Goal: Task Accomplishment & Management: Use online tool/utility

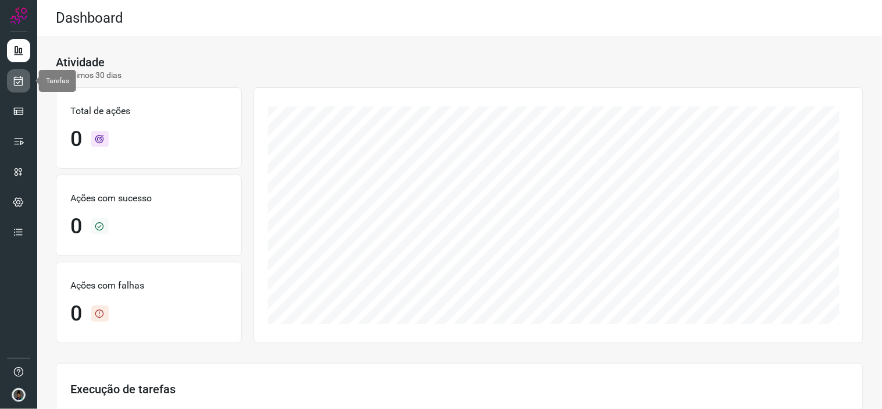
click at [20, 83] on icon at bounding box center [19, 81] width 12 height 12
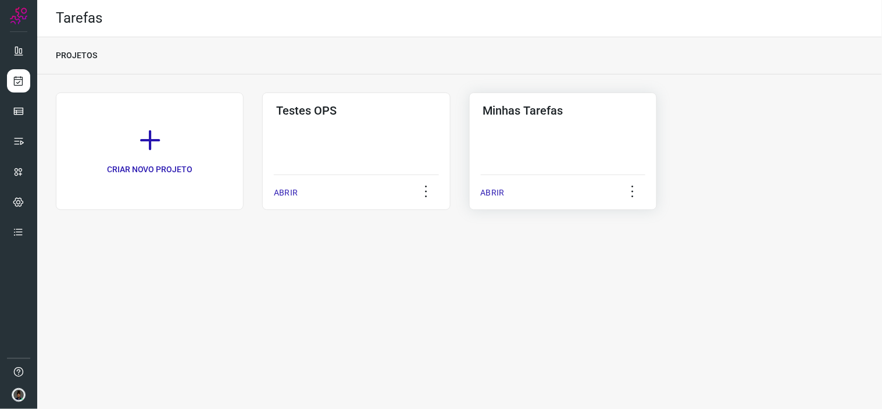
click at [620, 118] on div "Minhas Tarefas ABRIR" at bounding box center [563, 150] width 188 height 117
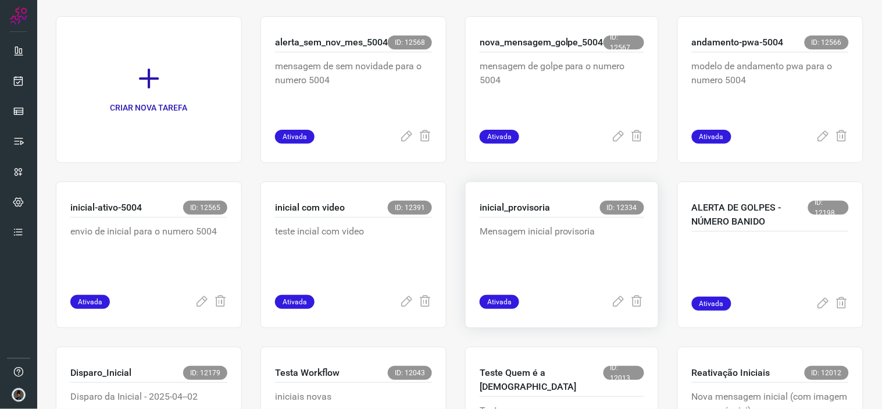
scroll to position [387, 0]
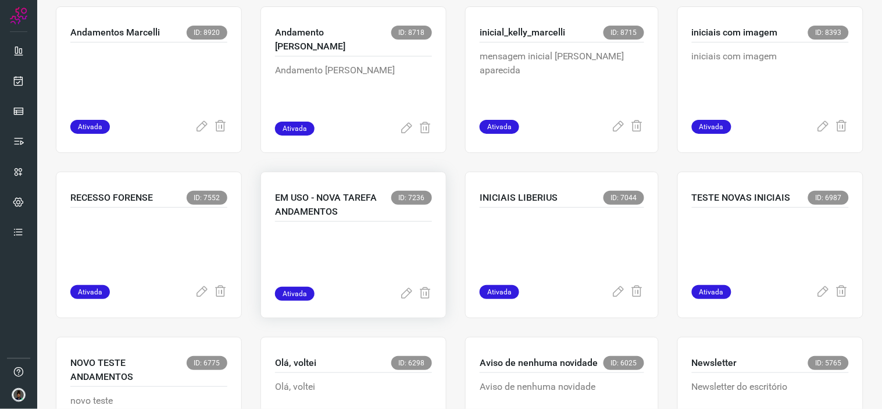
click at [328, 245] on p at bounding box center [353, 257] width 157 height 58
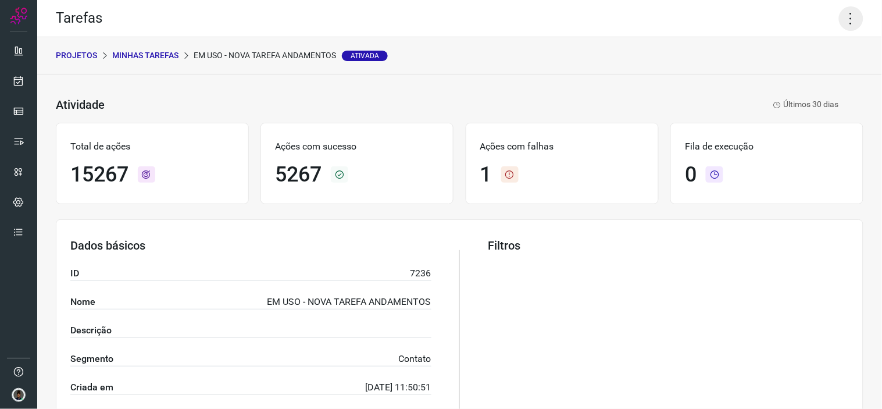
click at [849, 14] on icon at bounding box center [851, 18] width 24 height 24
click at [781, 71] on li "Executar" at bounding box center [800, 75] width 106 height 19
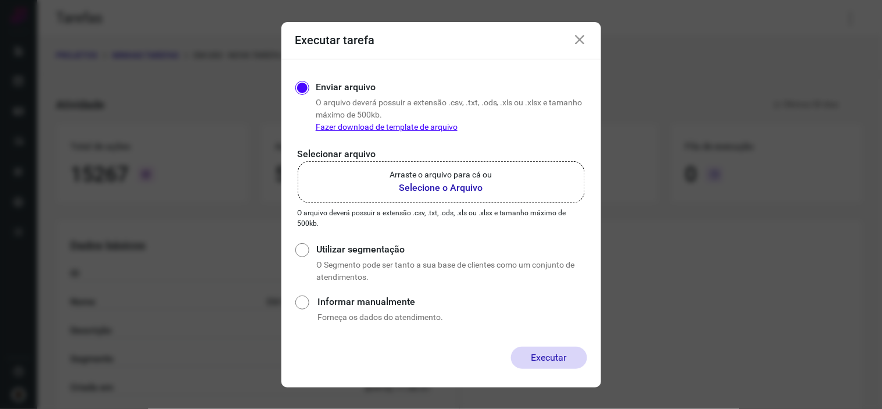
click at [498, 184] on label "Arraste o arquivo para cá ou Selecione o Arquivo" at bounding box center [441, 182] width 287 height 42
click at [0, 0] on input "Arraste o arquivo para cá ou Selecione o Arquivo" at bounding box center [0, 0] width 0 height 0
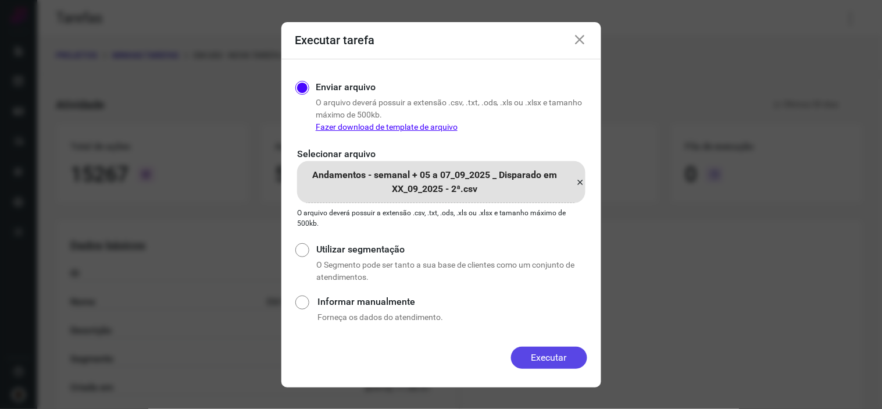
click at [566, 356] on button "Executar" at bounding box center [549, 357] width 76 height 22
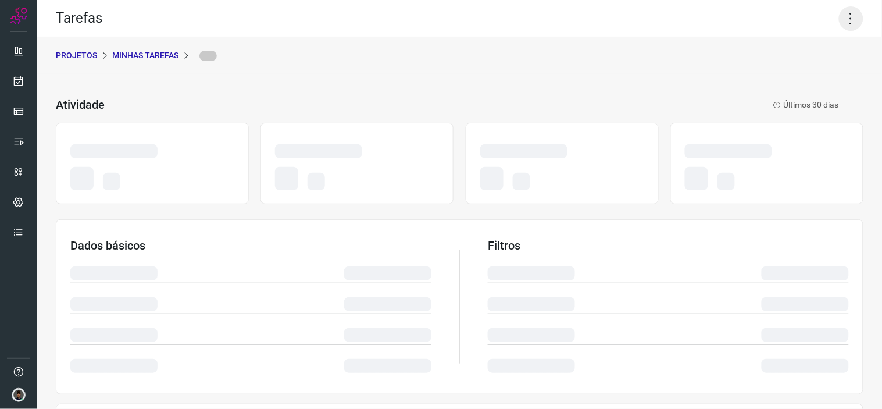
click at [842, 19] on icon at bounding box center [851, 18] width 24 height 24
click at [842, 15] on icon at bounding box center [851, 18] width 24 height 24
click at [818, 10] on div "Tarefas" at bounding box center [459, 18] width 844 height 37
click at [851, 19] on icon at bounding box center [851, 18] width 24 height 24
click at [847, 17] on icon at bounding box center [851, 18] width 24 height 24
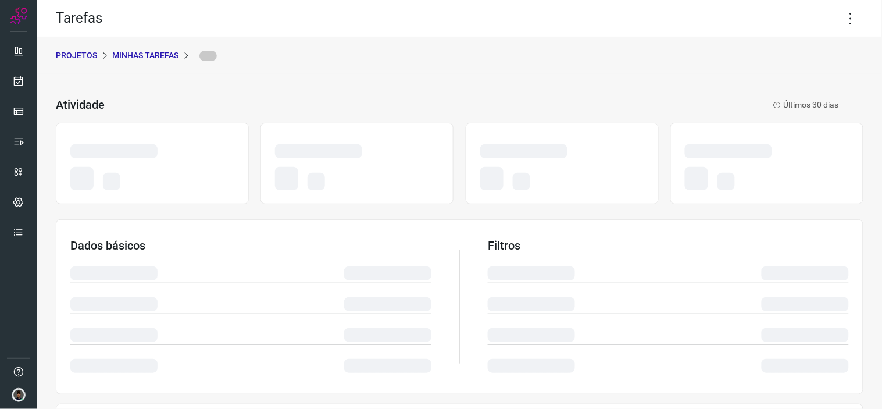
click at [709, 18] on div "Tarefas" at bounding box center [459, 18] width 844 height 37
click at [839, 20] on icon at bounding box center [851, 18] width 24 height 24
click at [804, 26] on div "Tarefas" at bounding box center [459, 18] width 844 height 37
click at [842, 10] on icon at bounding box center [851, 18] width 24 height 24
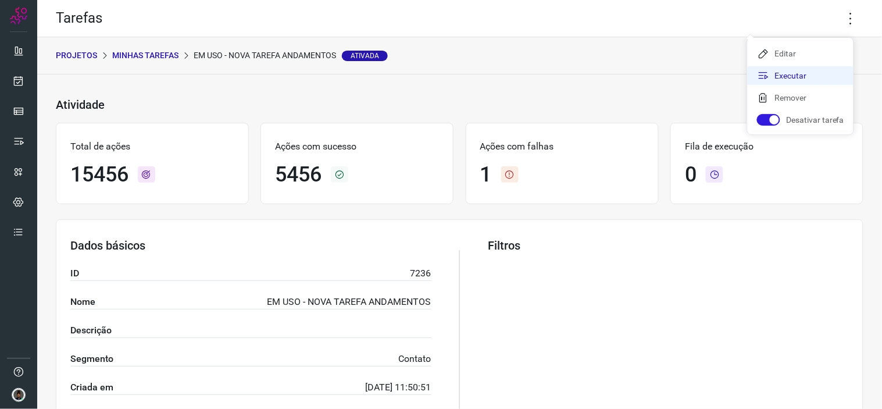
click at [770, 73] on li "Executar" at bounding box center [800, 75] width 106 height 19
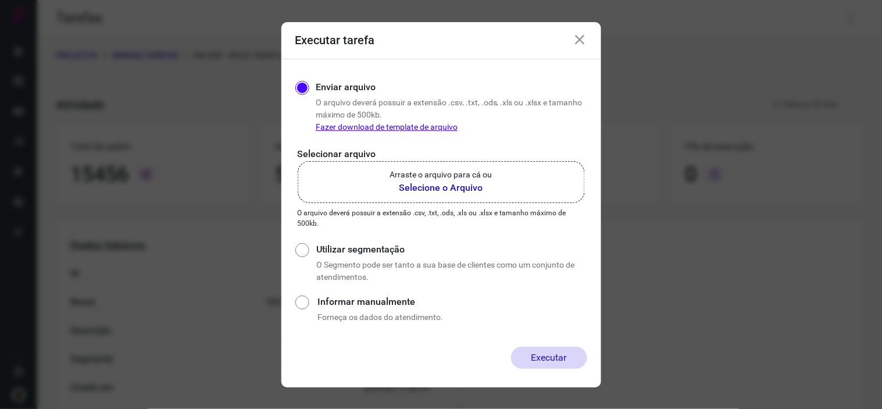
click at [471, 187] on b "Selecione o Arquivo" at bounding box center [441, 188] width 102 height 14
click at [0, 0] on input "Arraste o arquivo para cá ou Selecione o Arquivo" at bounding box center [0, 0] width 0 height 0
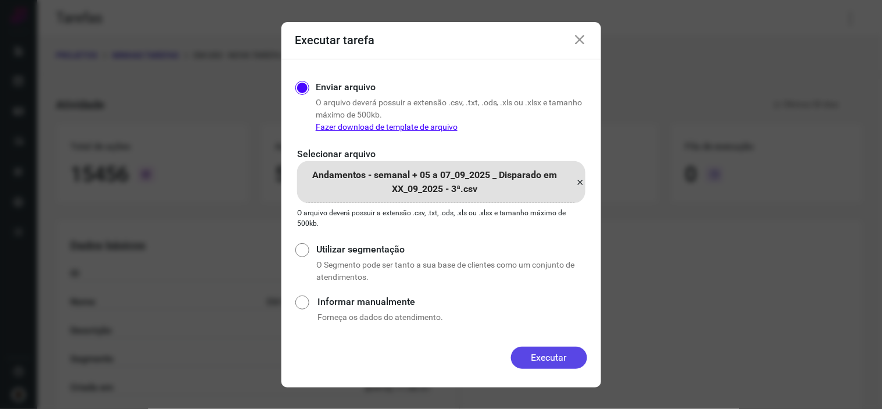
click at [556, 352] on button "Executar" at bounding box center [549, 357] width 76 height 22
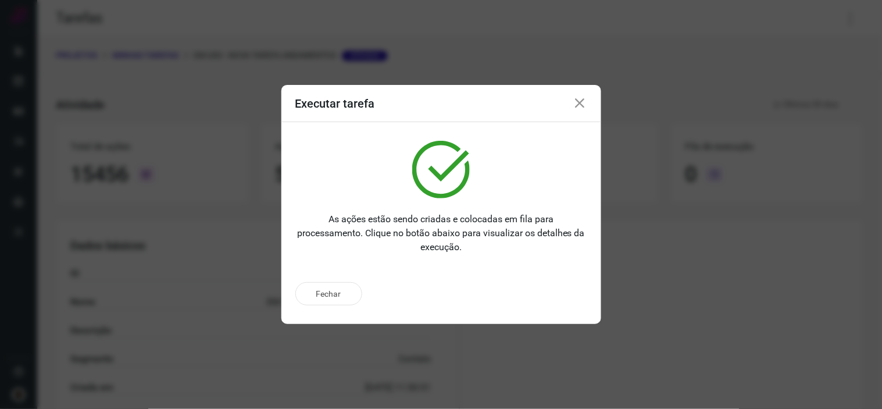
drag, startPoint x: 579, startPoint y: 101, endPoint x: 584, endPoint y: 106, distance: 7.4
click at [583, 99] on icon at bounding box center [580, 103] width 14 height 14
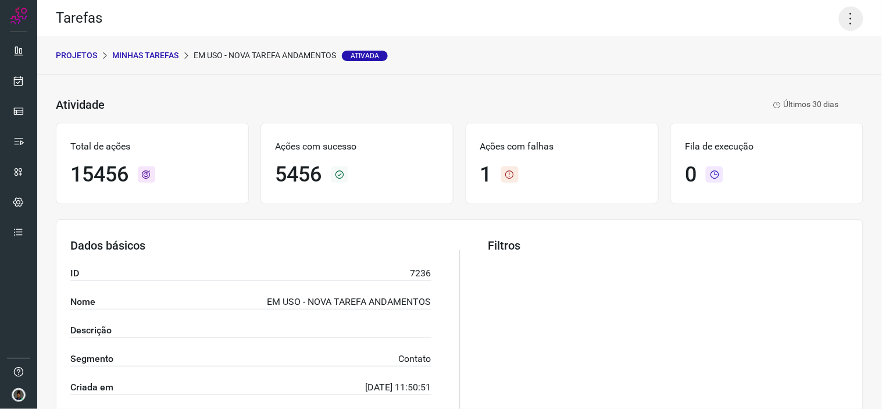
click at [839, 22] on icon at bounding box center [851, 18] width 24 height 24
click at [803, 74] on li "Executar" at bounding box center [800, 75] width 106 height 19
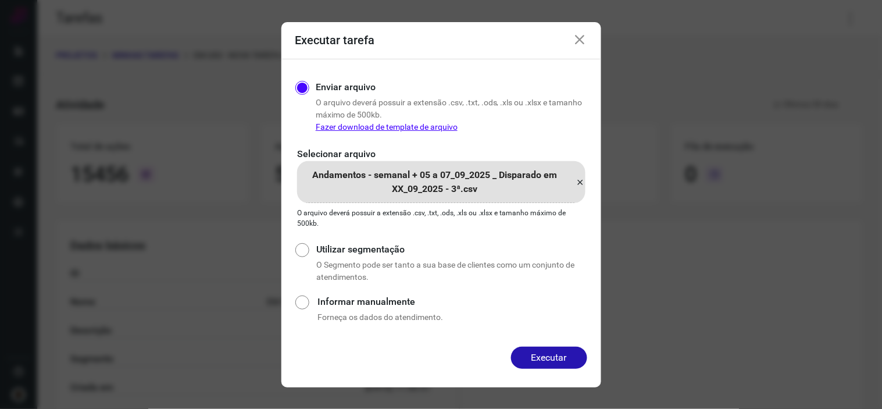
click at [582, 179] on icon at bounding box center [580, 182] width 9 height 14
click at [0, 0] on input "Andamentos - semanal + 05 a 07_09_2025 _ Disparado em XX_09_2025 - 3ª.csv" at bounding box center [0, 0] width 0 height 0
click at [567, 356] on button "Executar" at bounding box center [549, 357] width 76 height 22
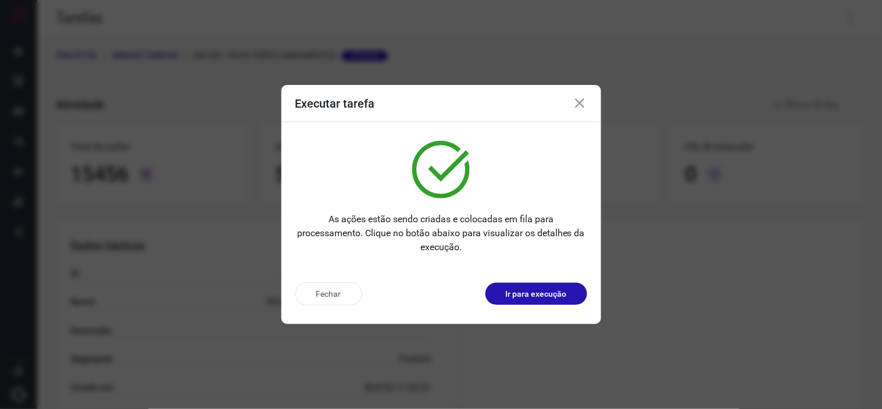
click at [586, 96] on icon at bounding box center [580, 103] width 14 height 14
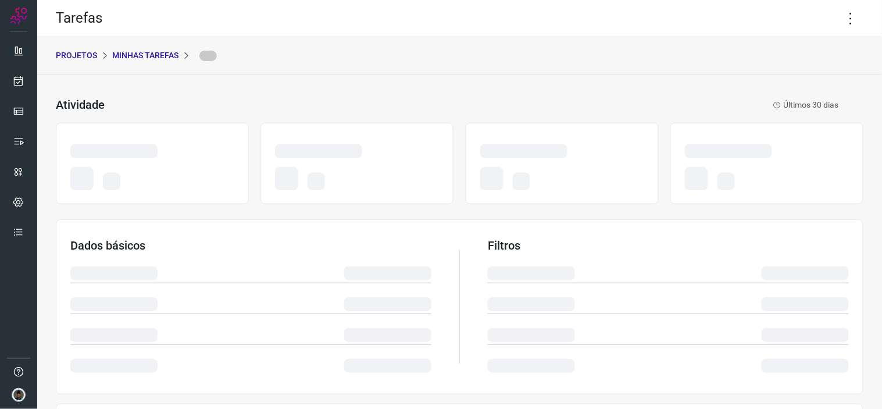
click at [160, 55] on p "Minhas Tarefas" at bounding box center [145, 55] width 66 height 12
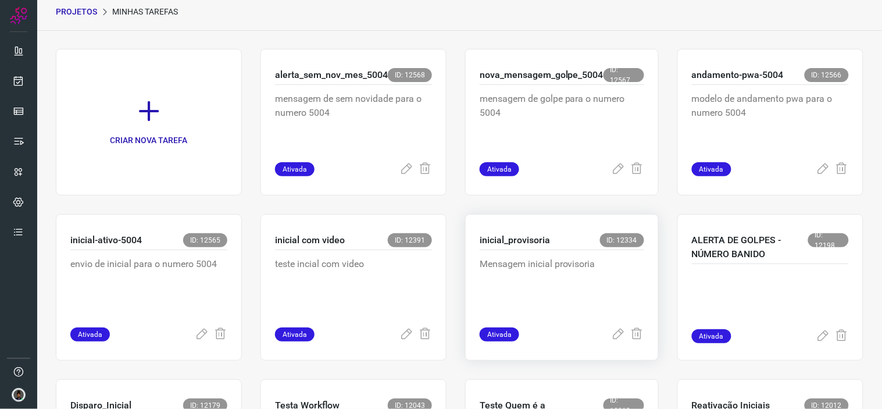
scroll to position [65, 0]
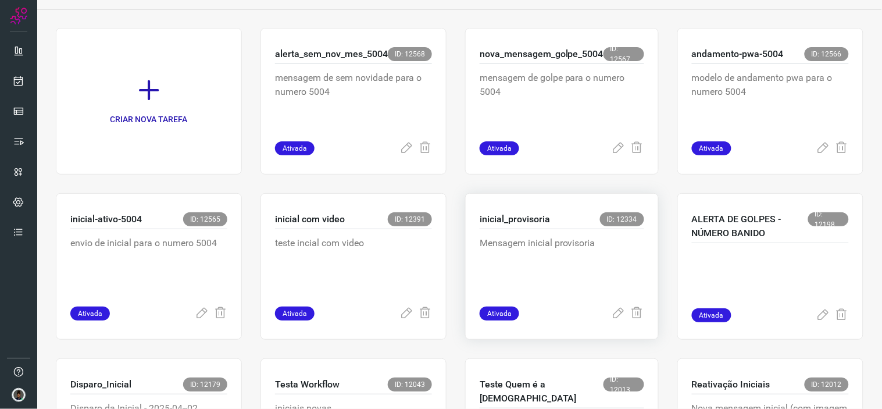
click at [552, 271] on p "Mensagem inicial provisoria" at bounding box center [561, 265] width 164 height 58
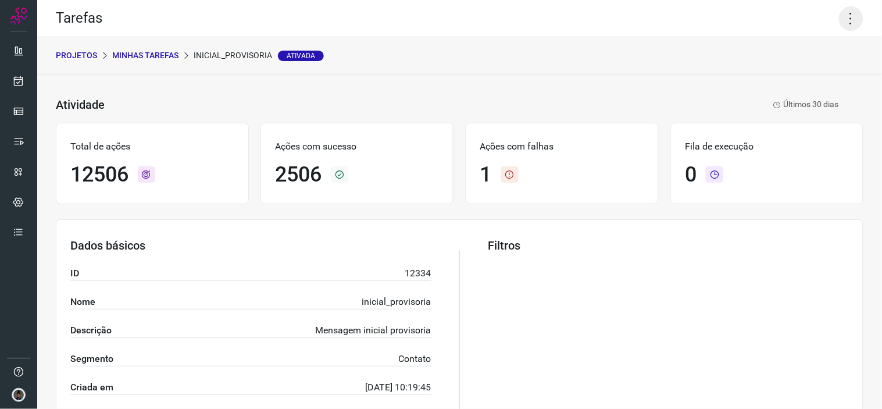
click at [849, 16] on icon at bounding box center [851, 18] width 24 height 24
click at [774, 74] on li "Executar" at bounding box center [800, 75] width 106 height 19
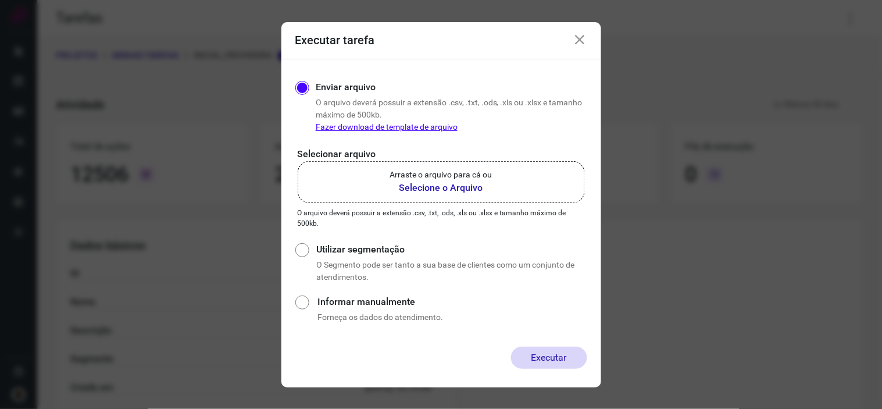
click at [485, 189] on b "Selecione o Arquivo" at bounding box center [441, 188] width 102 height 14
click at [0, 0] on input "Arraste o arquivo para cá ou Selecione o Arquivo" at bounding box center [0, 0] width 0 height 0
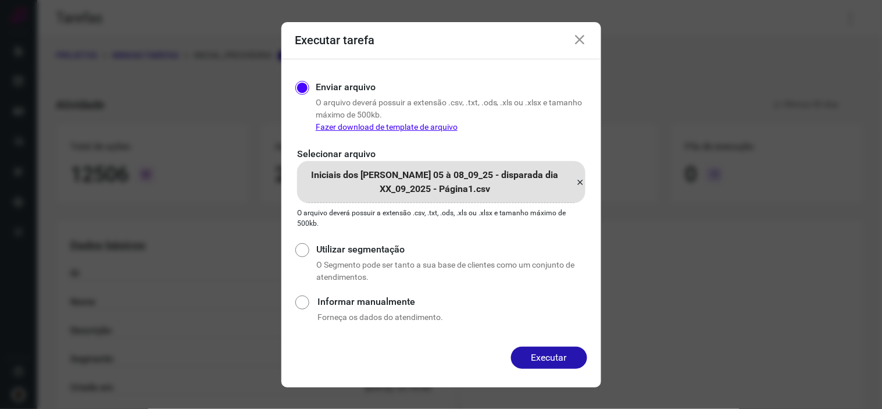
click at [542, 355] on button "Executar" at bounding box center [549, 357] width 76 height 22
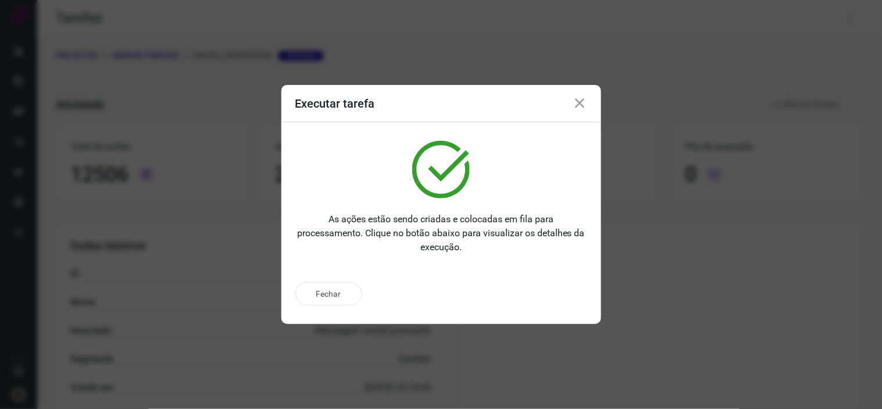
click at [580, 105] on icon at bounding box center [580, 103] width 14 height 14
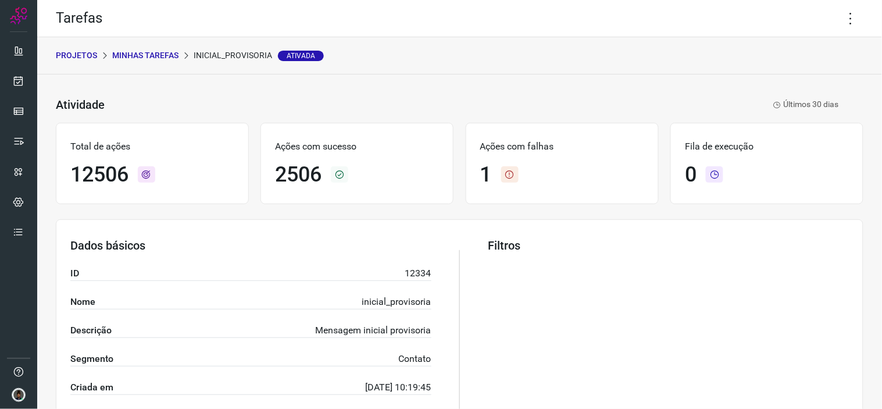
click at [165, 52] on p "Minhas Tarefas" at bounding box center [145, 55] width 66 height 12
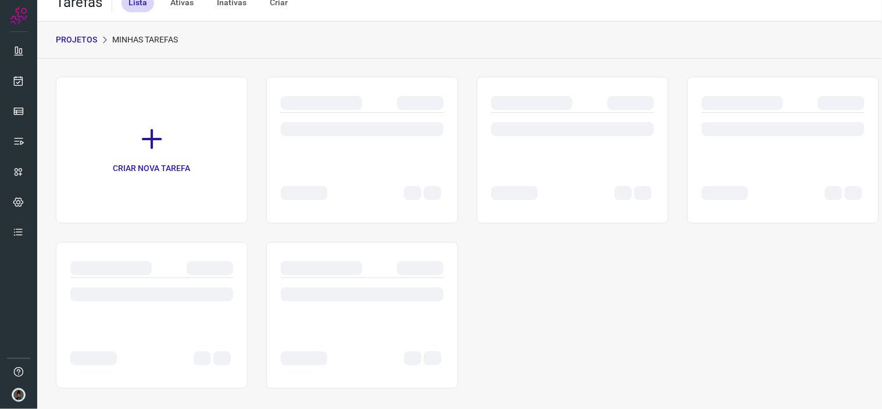
scroll to position [24, 0]
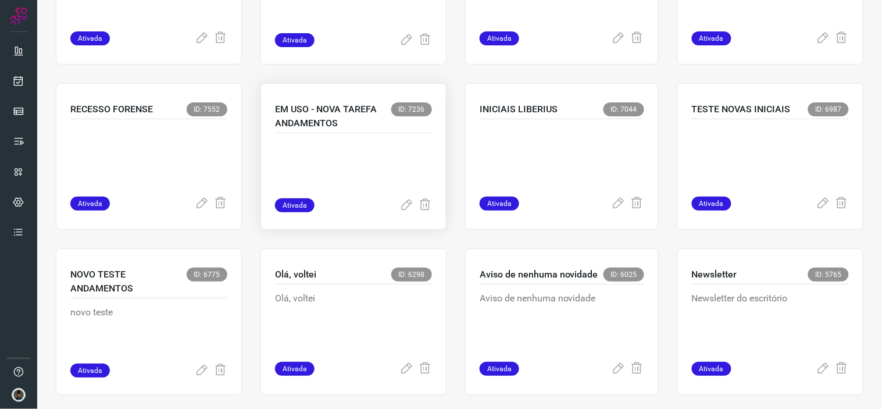
click at [339, 124] on p "EM USO - NOVA TAREFA ANDAMENTOS" at bounding box center [333, 116] width 116 height 28
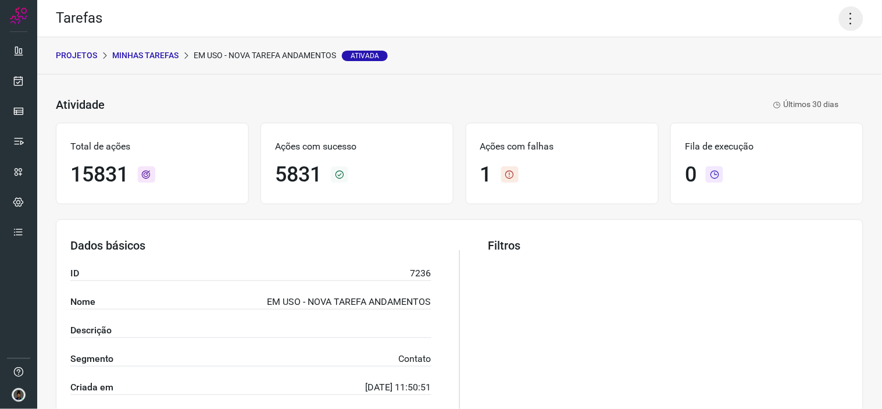
click at [842, 16] on icon at bounding box center [851, 18] width 24 height 24
click at [792, 71] on li "Executar" at bounding box center [800, 75] width 106 height 19
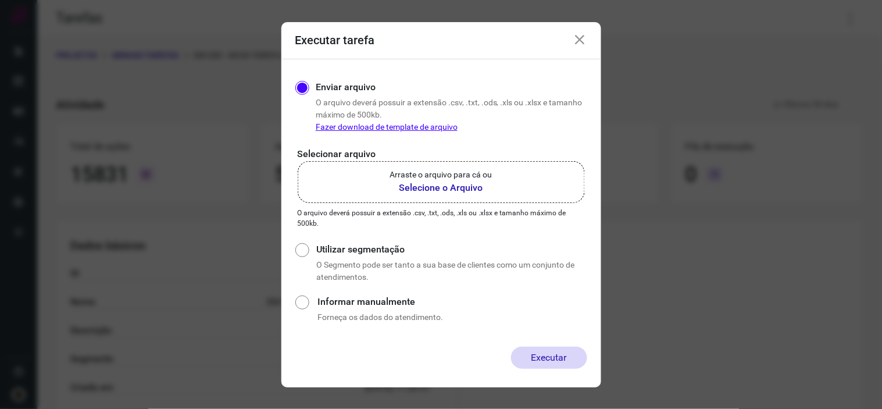
click at [544, 189] on label "Arraste o arquivo para cá ou Selecione o Arquivo" at bounding box center [441, 182] width 287 height 42
click at [0, 0] on input "Arraste o arquivo para cá ou Selecione o Arquivo" at bounding box center [0, 0] width 0 height 0
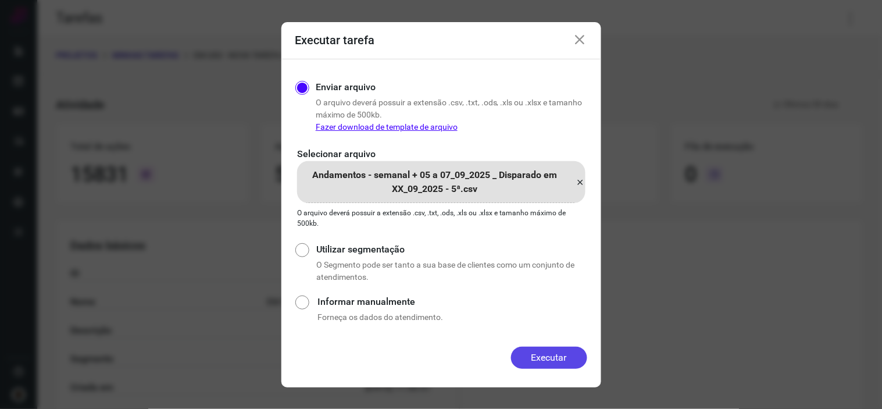
click at [549, 358] on button "Executar" at bounding box center [549, 357] width 76 height 22
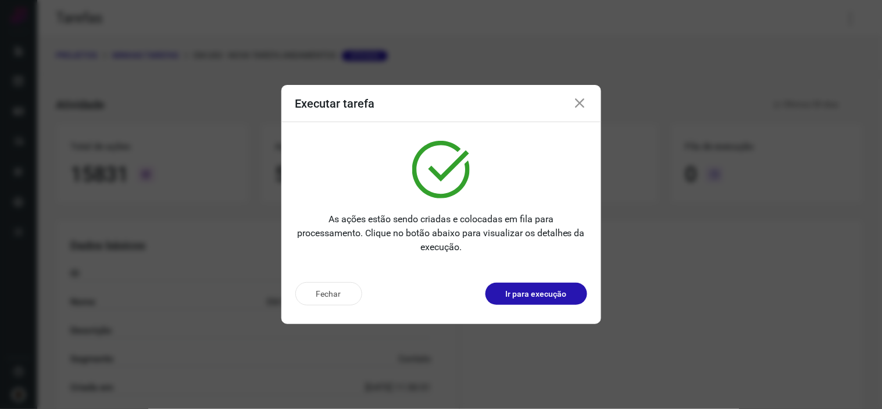
click at [580, 97] on icon at bounding box center [580, 103] width 14 height 14
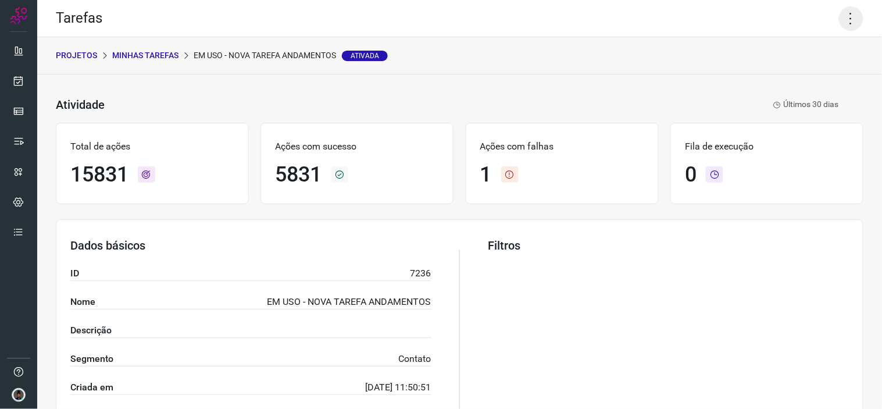
click at [839, 18] on icon at bounding box center [851, 18] width 24 height 24
click at [812, 71] on li "Executar" at bounding box center [800, 75] width 106 height 19
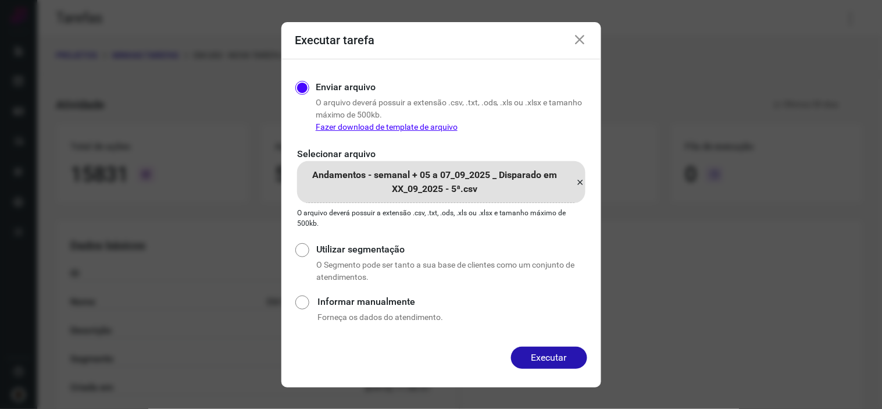
click at [577, 184] on icon at bounding box center [580, 182] width 9 height 14
click at [0, 0] on input "Andamentos - semanal + 05 a 07_09_2025 _ Disparado em XX_09_2025 - 5ª.csv" at bounding box center [0, 0] width 0 height 0
click at [564, 358] on button "Executar" at bounding box center [549, 357] width 76 height 22
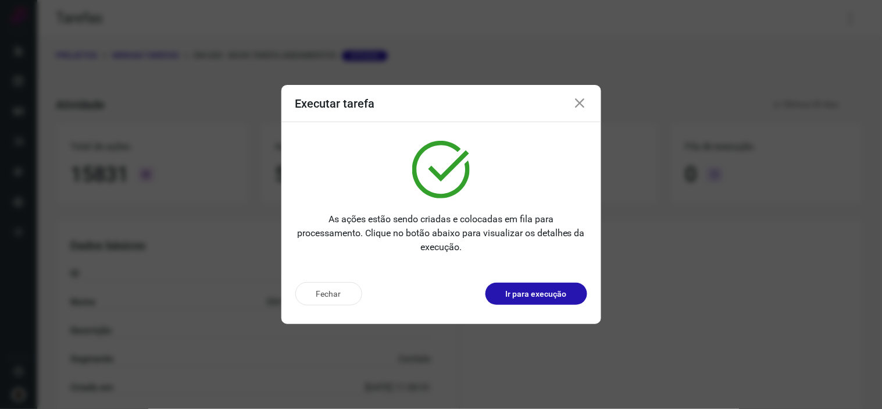
drag, startPoint x: 579, startPoint y: 106, endPoint x: 532, endPoint y: 115, distance: 47.4
click at [580, 106] on icon at bounding box center [580, 103] width 14 height 14
